Goal: Task Accomplishment & Management: Complete application form

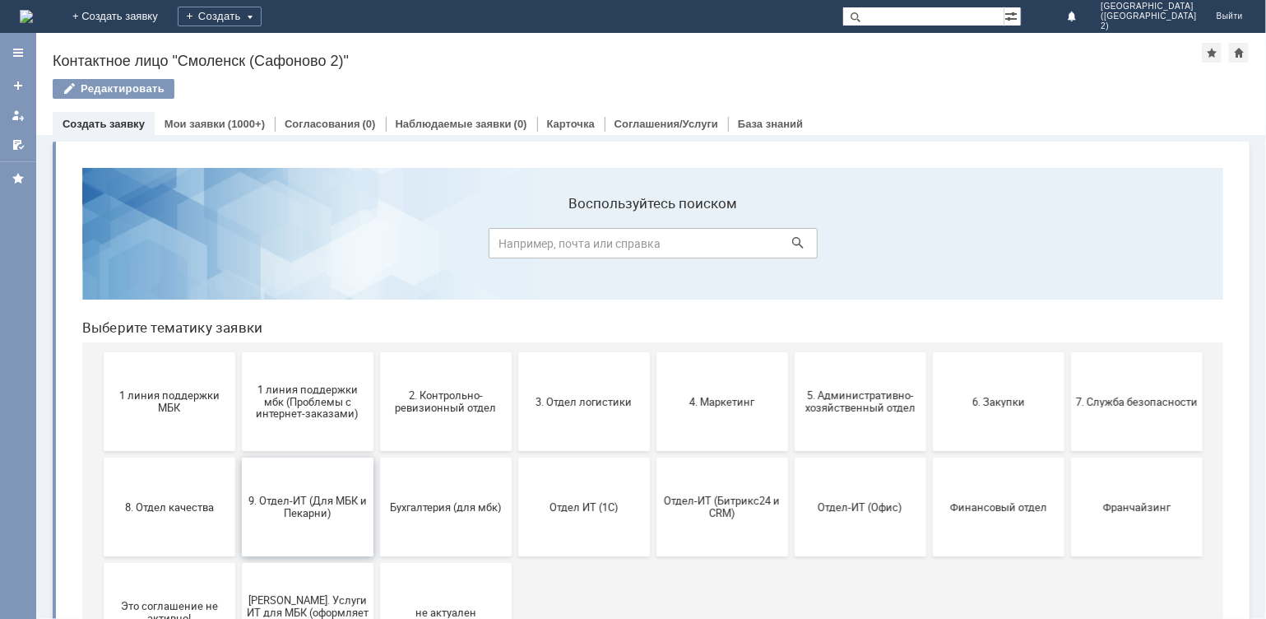
click at [260, 512] on span "9. Отдел-ИТ (Для МБК и Пекарни)" at bounding box center [307, 506] width 122 height 25
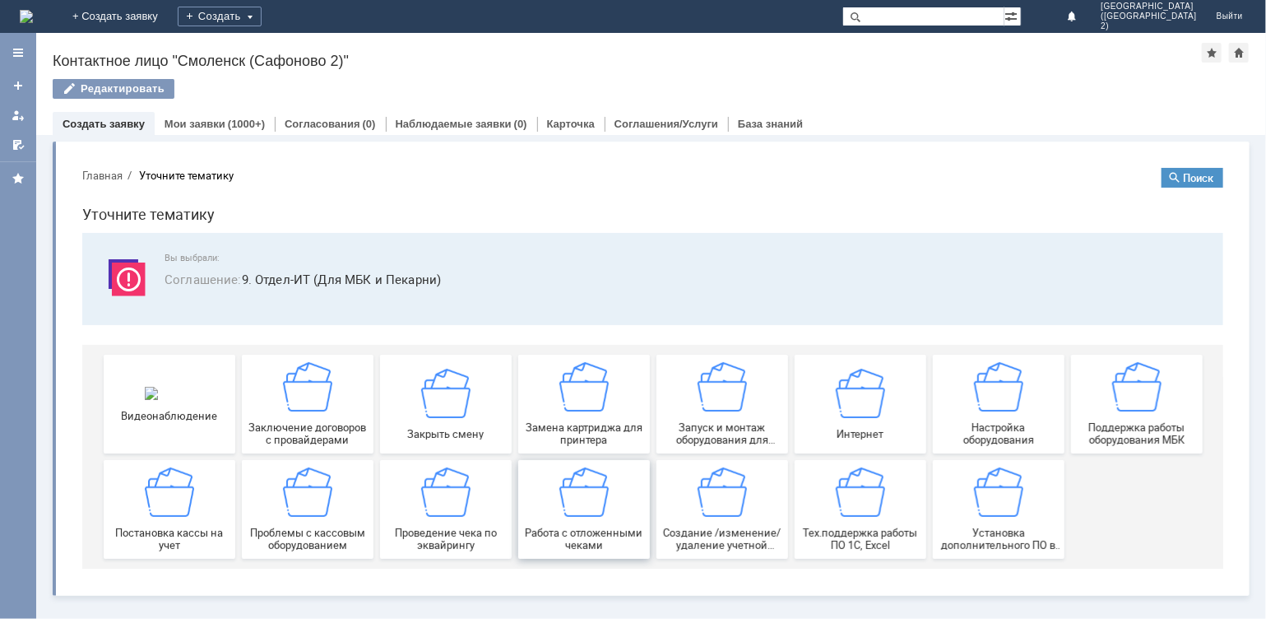
click at [599, 505] on img at bounding box center [583, 491] width 49 height 49
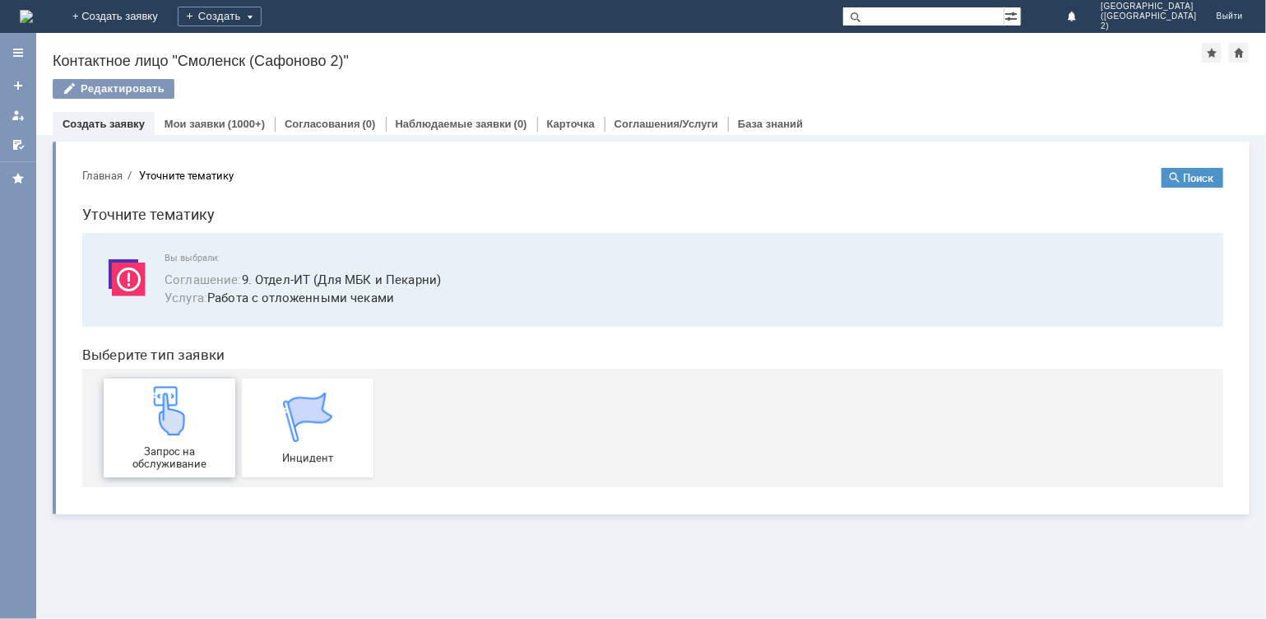
click at [170, 441] on div "Запрос на обслуживание" at bounding box center [169, 427] width 122 height 84
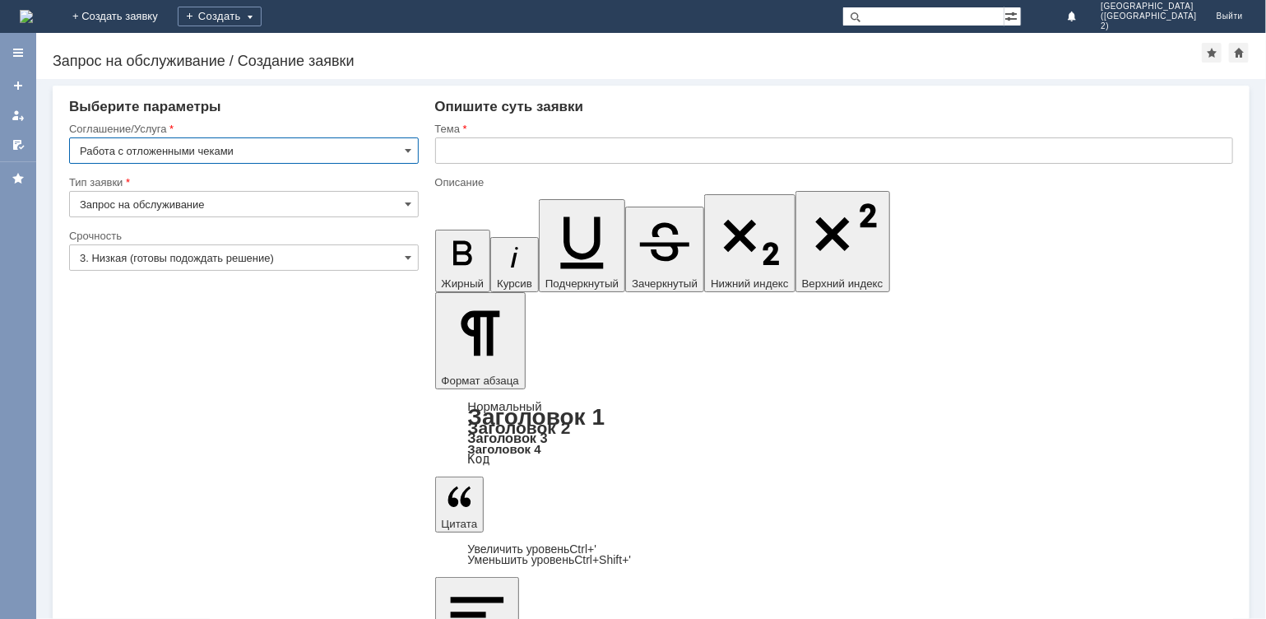
click at [508, 158] on input "text" at bounding box center [834, 150] width 799 height 26
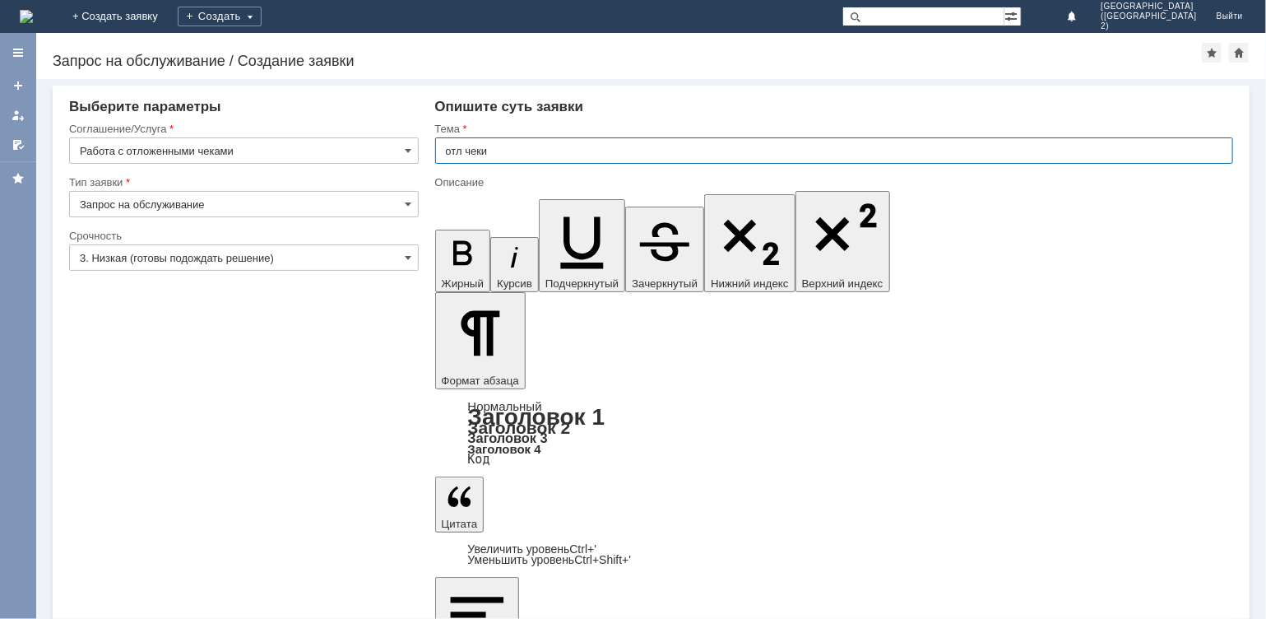
type input "отл чеки"
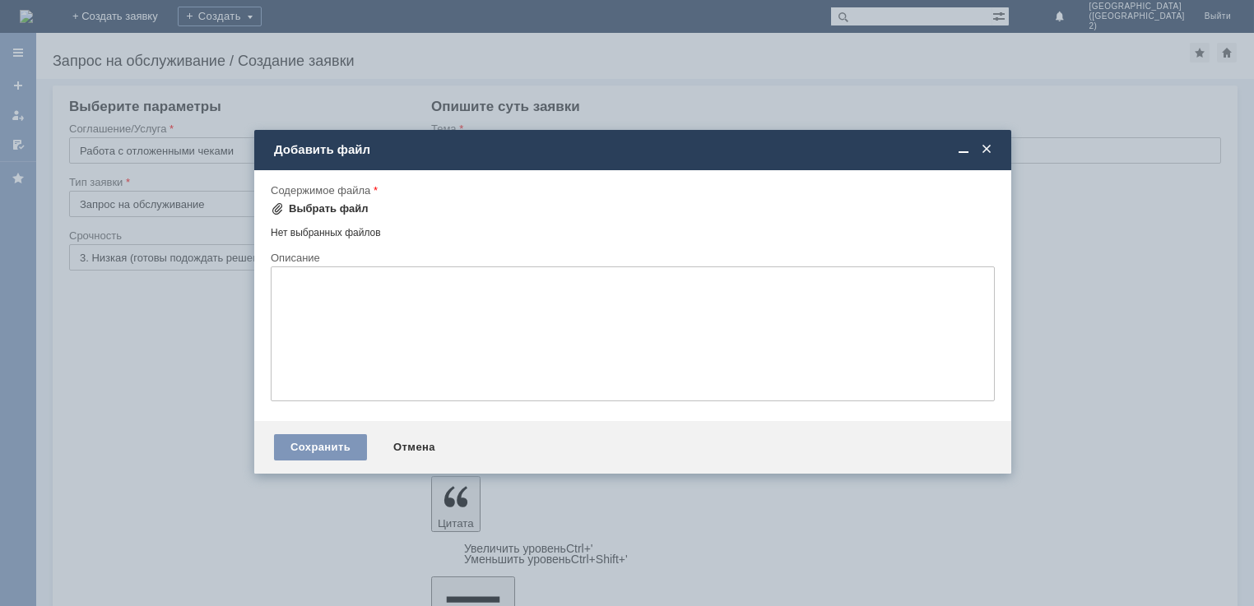
click at [316, 203] on div "Выбрать файл" at bounding box center [329, 208] width 80 height 13
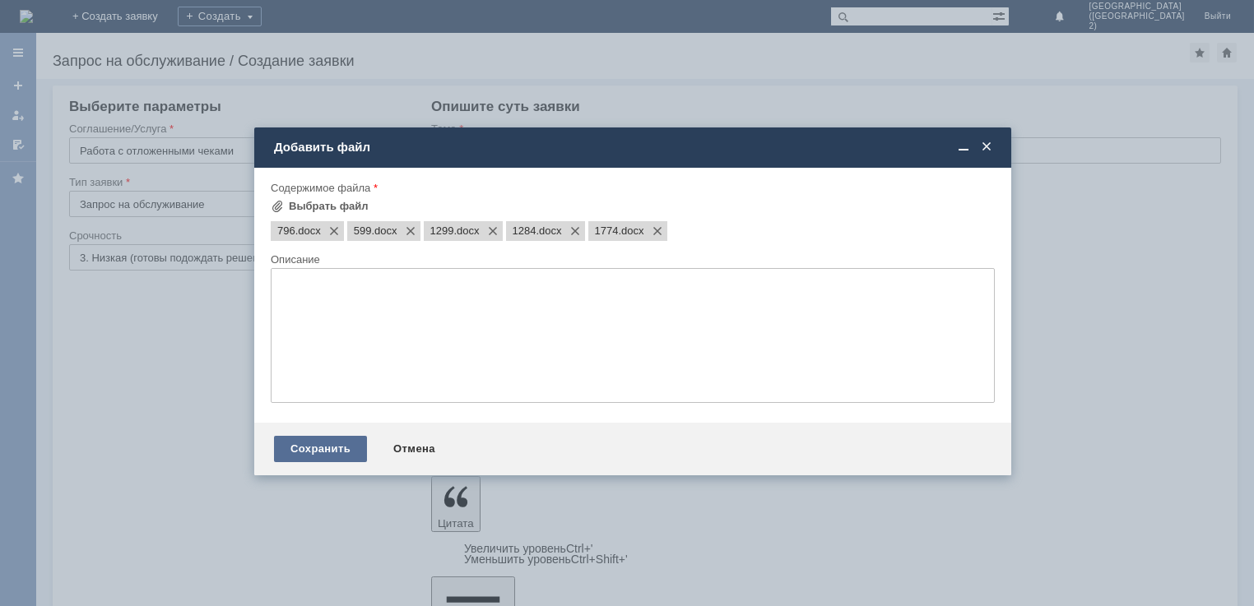
click at [304, 458] on div "Сохранить" at bounding box center [320, 449] width 93 height 26
